Goal: Book appointment/travel/reservation

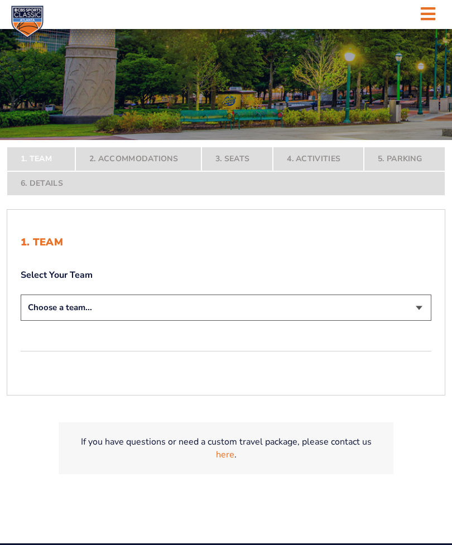
scroll to position [139, 0]
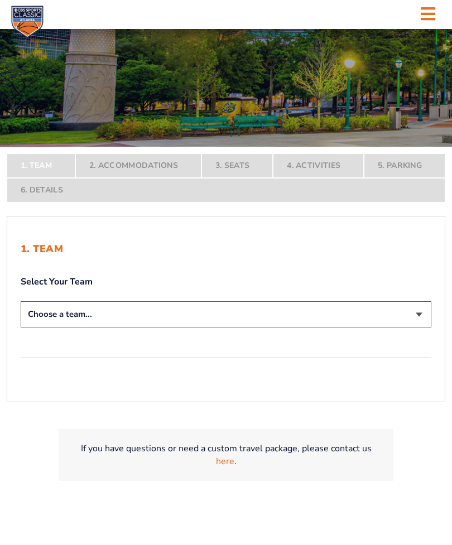
click at [104, 328] on select "Choose a team... [US_STATE] Wildcats [US_STATE] State Buckeyes [US_STATE] Tar H…" at bounding box center [226, 314] width 411 height 26
select select "12756"
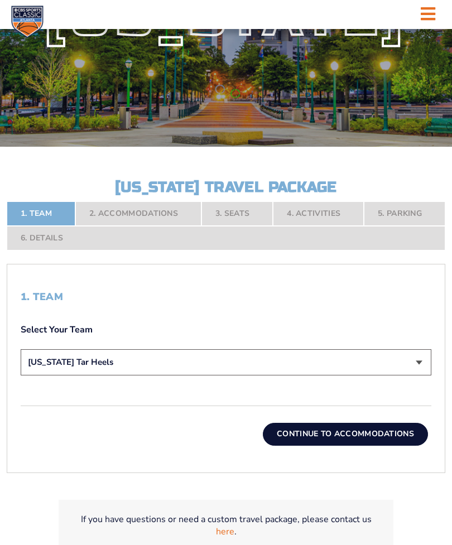
click at [359, 445] on button "Continue To Accommodations" at bounding box center [345, 434] width 165 height 22
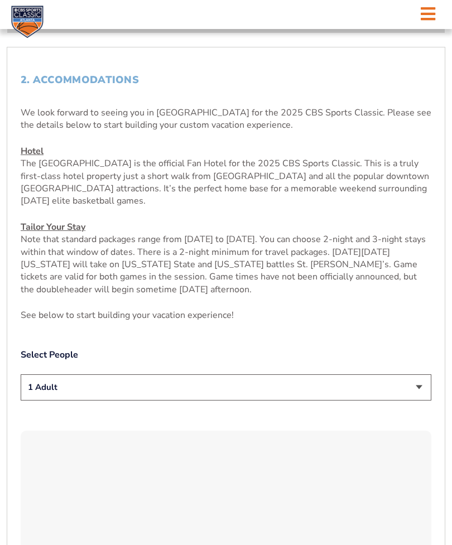
scroll to position [381, 0]
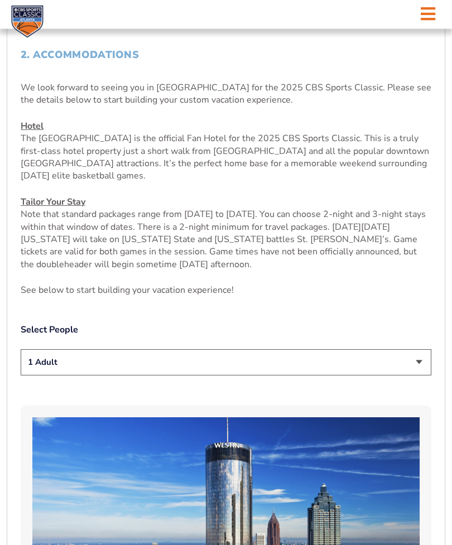
click at [60, 376] on select "1 Adult 2 Adults 3 Adults 4 Adults 2 Adults + 1 Child 2 Adults + 2 Children 2 A…" at bounding box center [226, 363] width 411 height 26
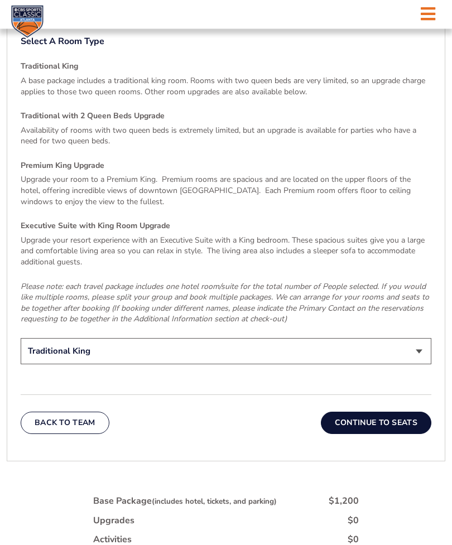
scroll to position [1574, 0]
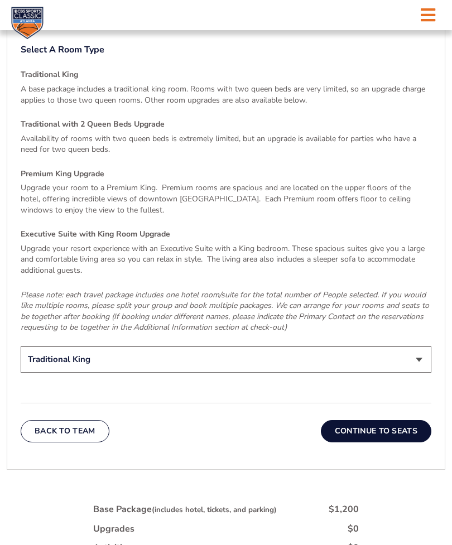
click at [75, 366] on select "Traditional King Traditional with 2 Queen Beds Upgrade (+$45 per night) Premium…" at bounding box center [226, 358] width 411 height 26
click at [422, 363] on select "Traditional King Traditional with 2 Queen Beds Upgrade (+$45 per night) Premium…" at bounding box center [226, 360] width 411 height 26
click at [415, 360] on select "Traditional King Traditional with 2 Queen Beds Upgrade (+$45 per night) Premium…" at bounding box center [226, 360] width 411 height 26
click at [426, 361] on select "Traditional King Traditional with 2 Queen Beds Upgrade (+$45 per night) Premium…" at bounding box center [226, 360] width 411 height 26
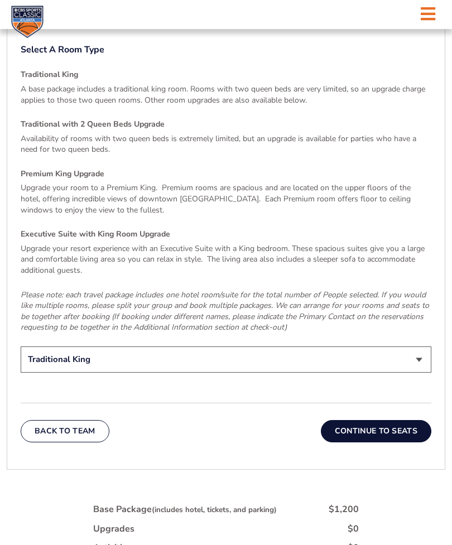
click at [426, 359] on select "Traditional King Traditional with 2 Queen Beds Upgrade (+$45 per night) Premium…" at bounding box center [226, 360] width 411 height 26
click at [430, 361] on select "Traditional King Traditional with 2 Queen Beds Upgrade (+$45 per night) Premium…" at bounding box center [226, 360] width 411 height 26
click at [427, 358] on select "Traditional King Traditional with 2 Queen Beds Upgrade (+$45 per night) Premium…" at bounding box center [226, 360] width 411 height 26
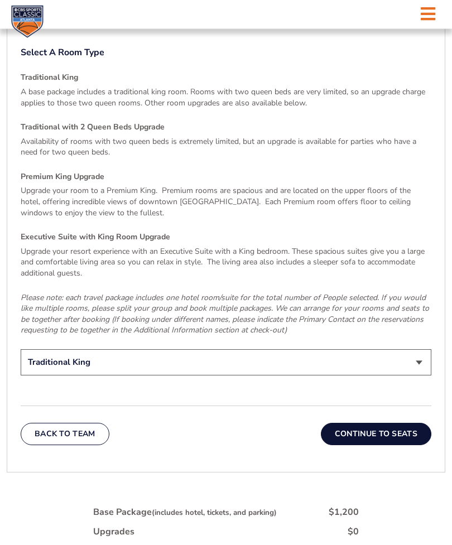
scroll to position [1567, 0]
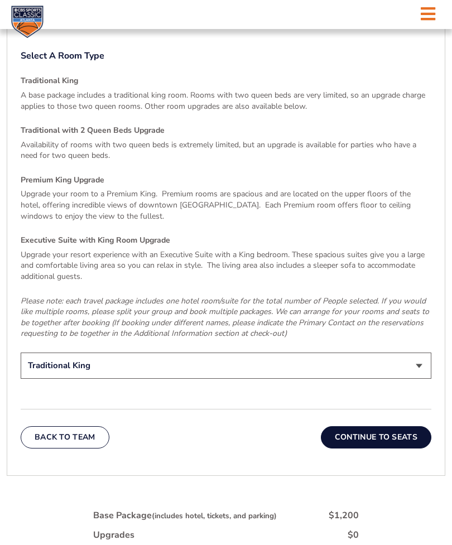
click at [374, 440] on button "Continue To Seats" at bounding box center [376, 437] width 111 height 22
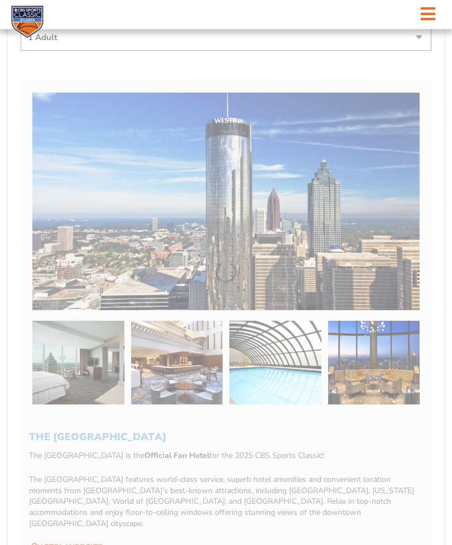
scroll to position [259, 0]
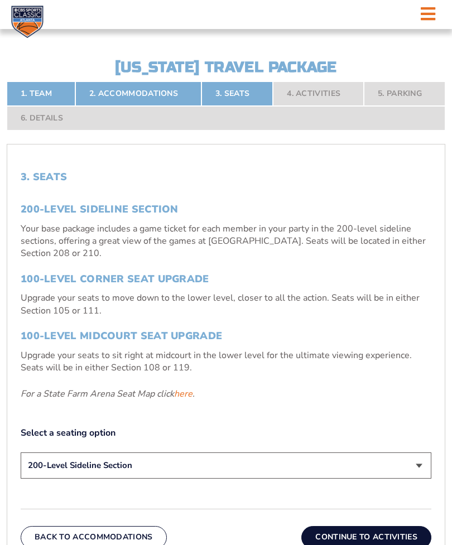
click at [450, 338] on div "1. Team 2. Accommodations 3. Seats 4. Activities 5. Parking 6. Details 1. Team …" at bounding box center [226, 444] width 452 height 738
click at [450, 341] on div "1. Team 2. Accommodations 3. Seats 4. Activities 5. Parking 6. Details 1. Team …" at bounding box center [226, 444] width 452 height 738
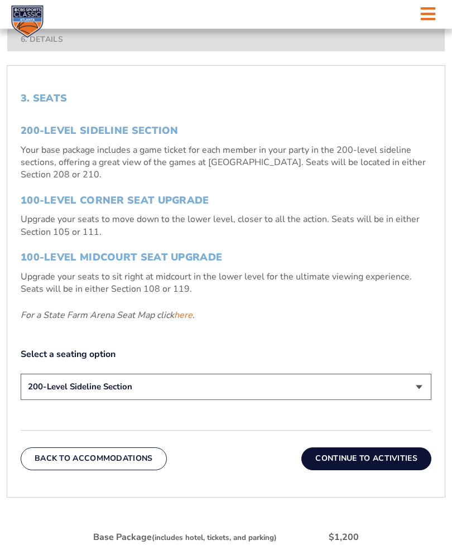
scroll to position [339, 0]
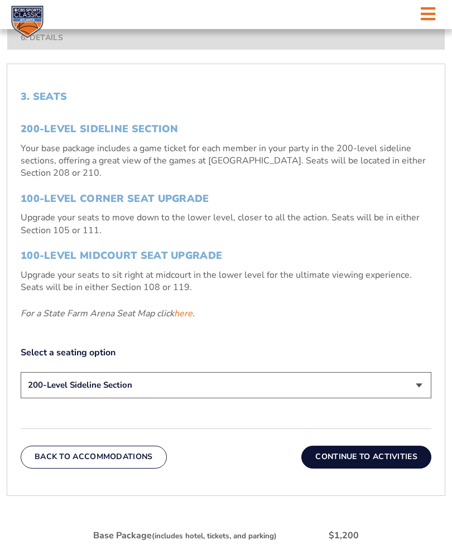
click at [435, 404] on div "3. Seats 200-Level Sideline Section Your base package includes a game ticket fo…" at bounding box center [226, 280] width 438 height 404
click at [424, 398] on select "200-Level Sideline Section 100-Level Corner Seat Upgrade (+$120 per person) 100…" at bounding box center [226, 385] width 411 height 26
click at [417, 398] on select "200-Level Sideline Section 100-Level Corner Seat Upgrade (+$120 per person) 100…" at bounding box center [226, 385] width 411 height 26
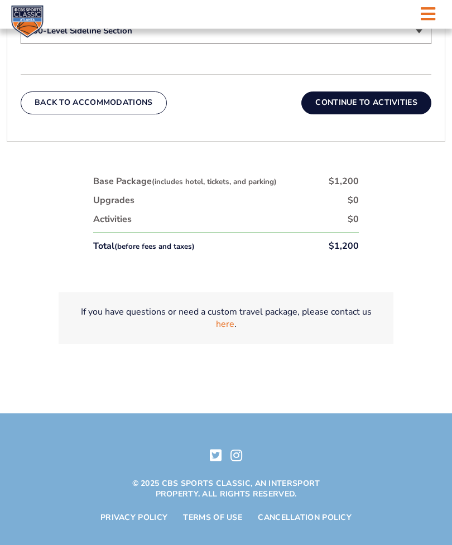
scroll to position [702, 0]
